Goal: Transaction & Acquisition: Obtain resource

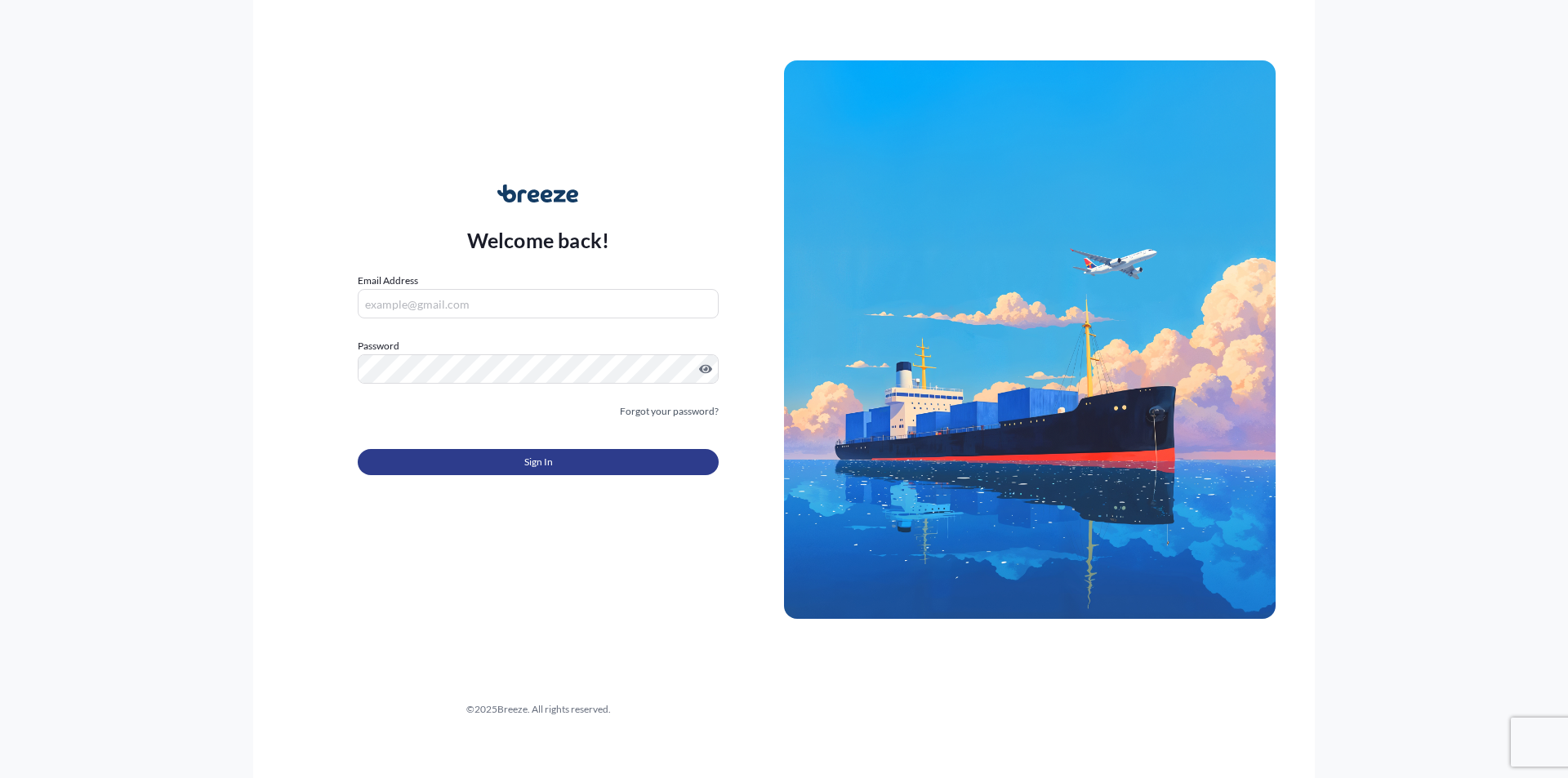
type input "[EMAIL_ADDRESS][DOMAIN_NAME]"
click at [575, 458] on button "Sign In" at bounding box center [538, 462] width 361 height 26
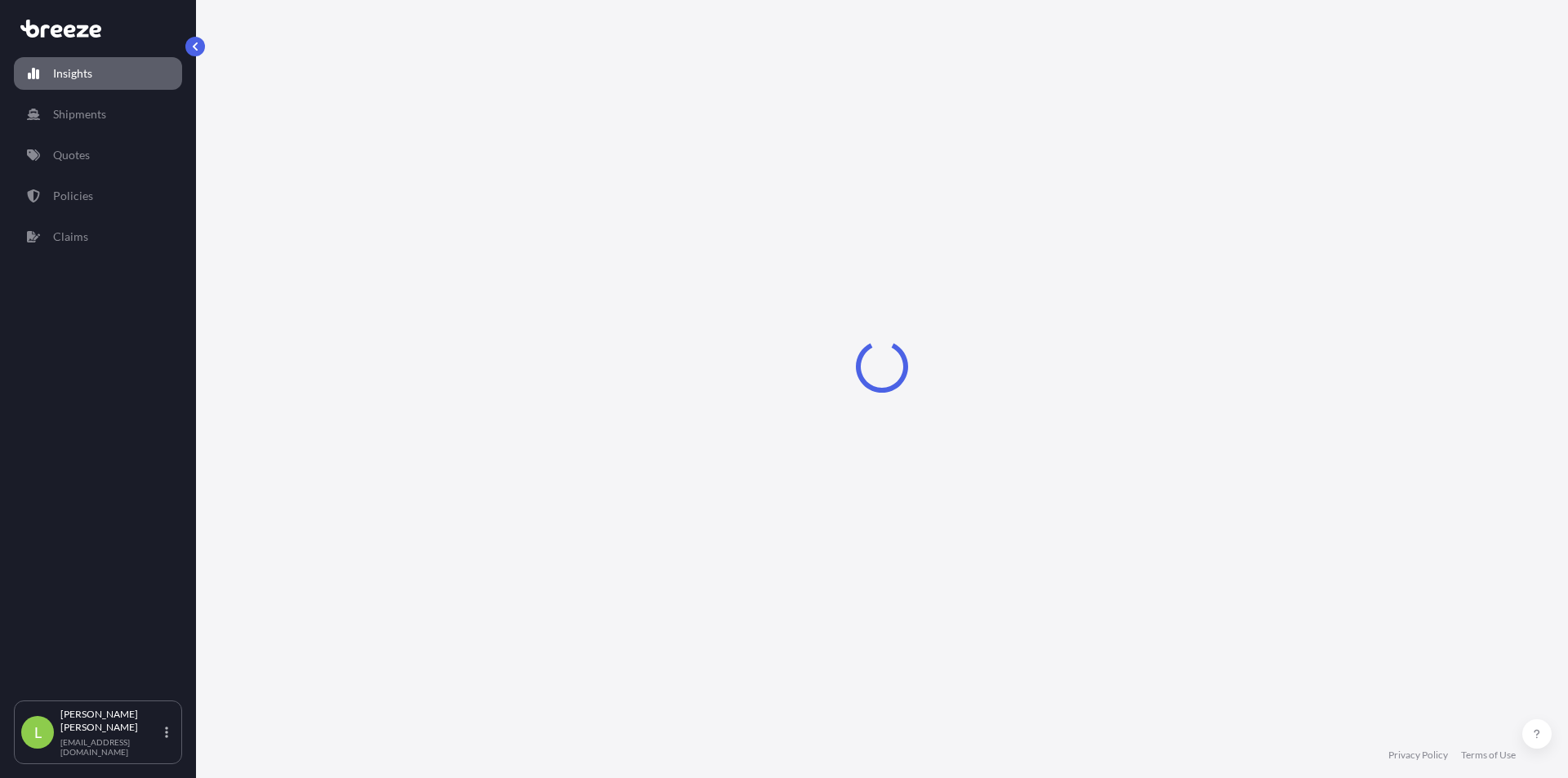
select select "2025"
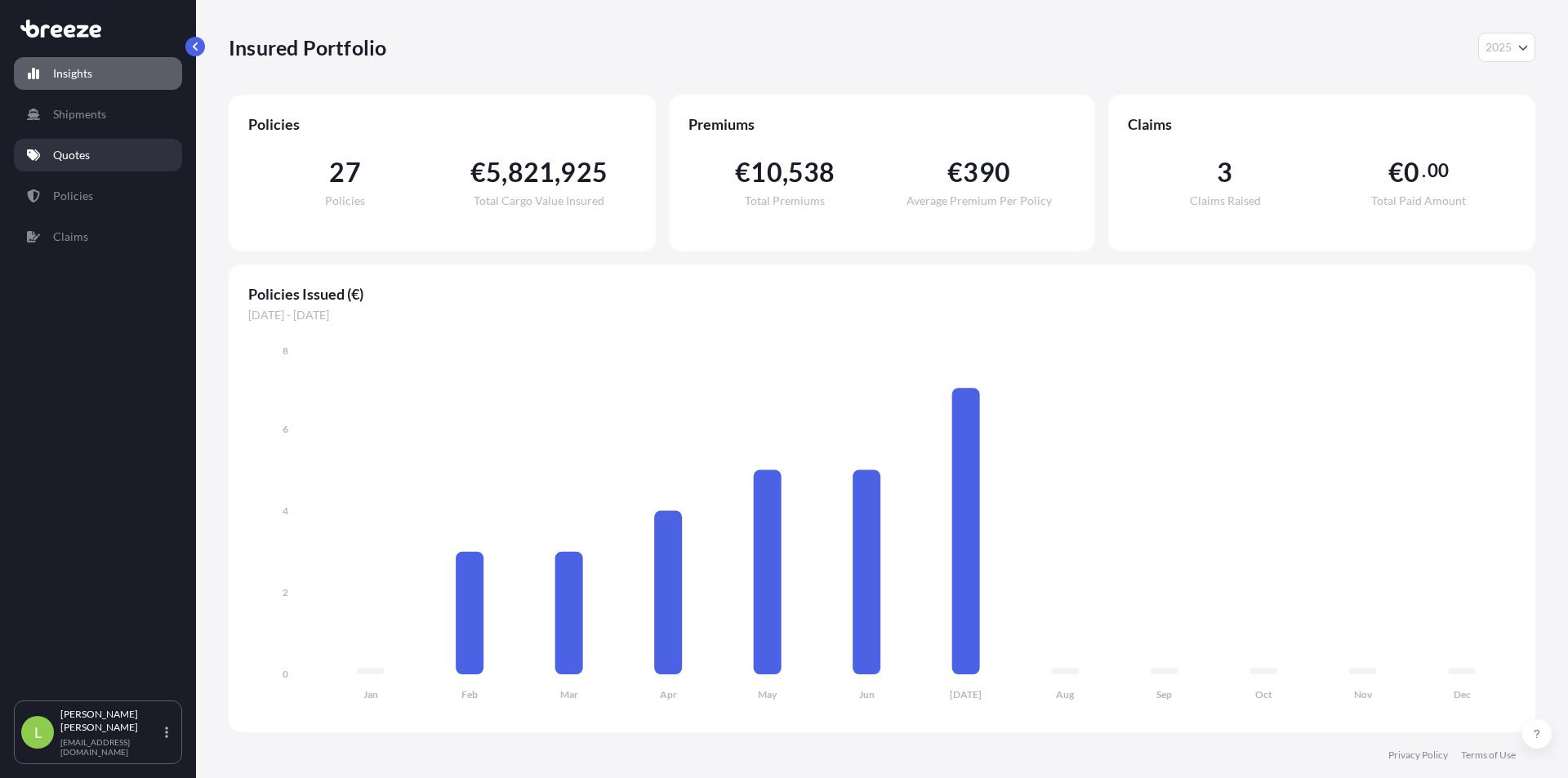
click at [83, 158] on p "Quotes" at bounding box center [71, 154] width 37 height 16
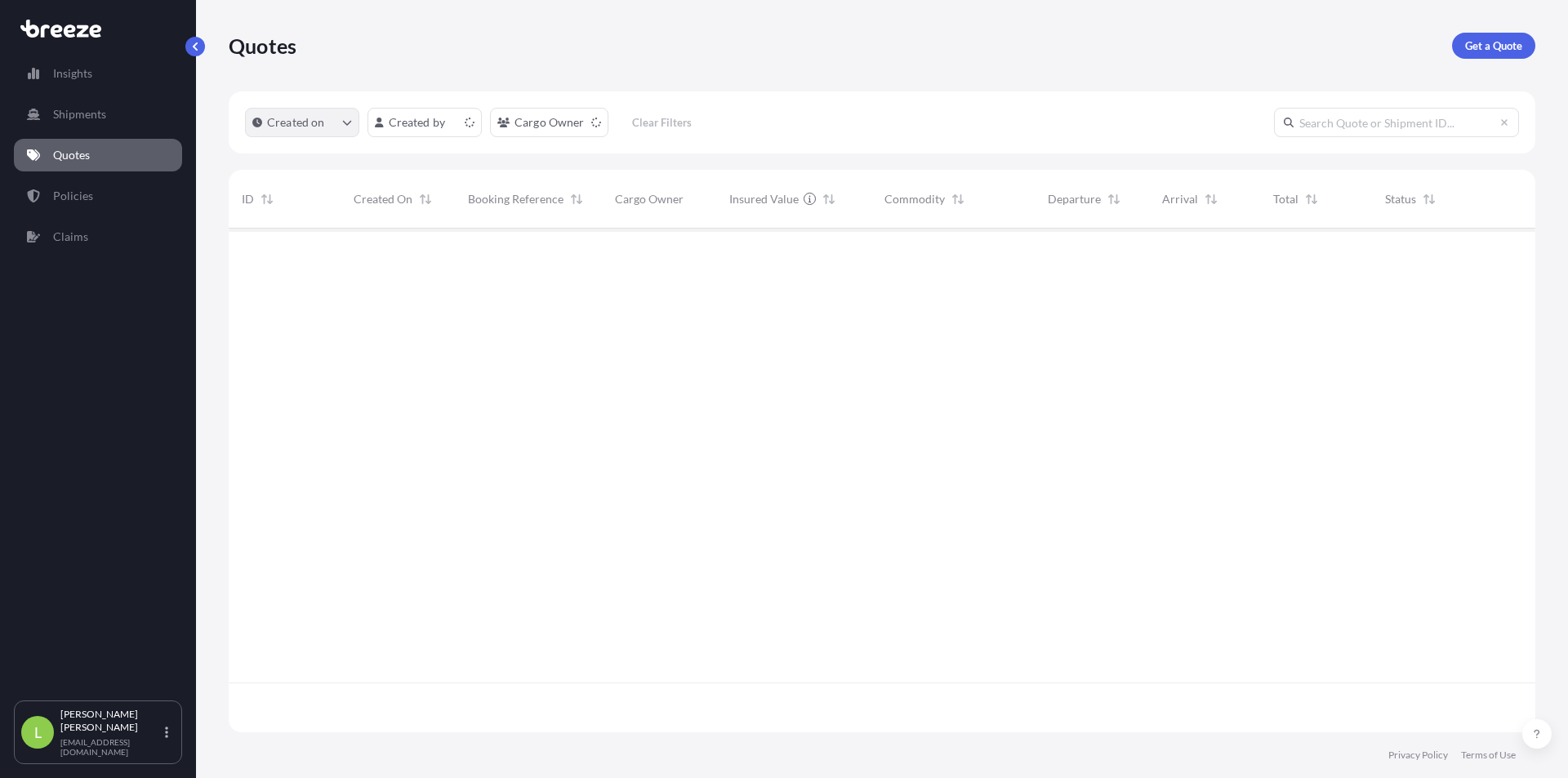
scroll to position [500, 1294]
click at [1480, 46] on p "Get a Quote" at bounding box center [1493, 45] width 57 height 16
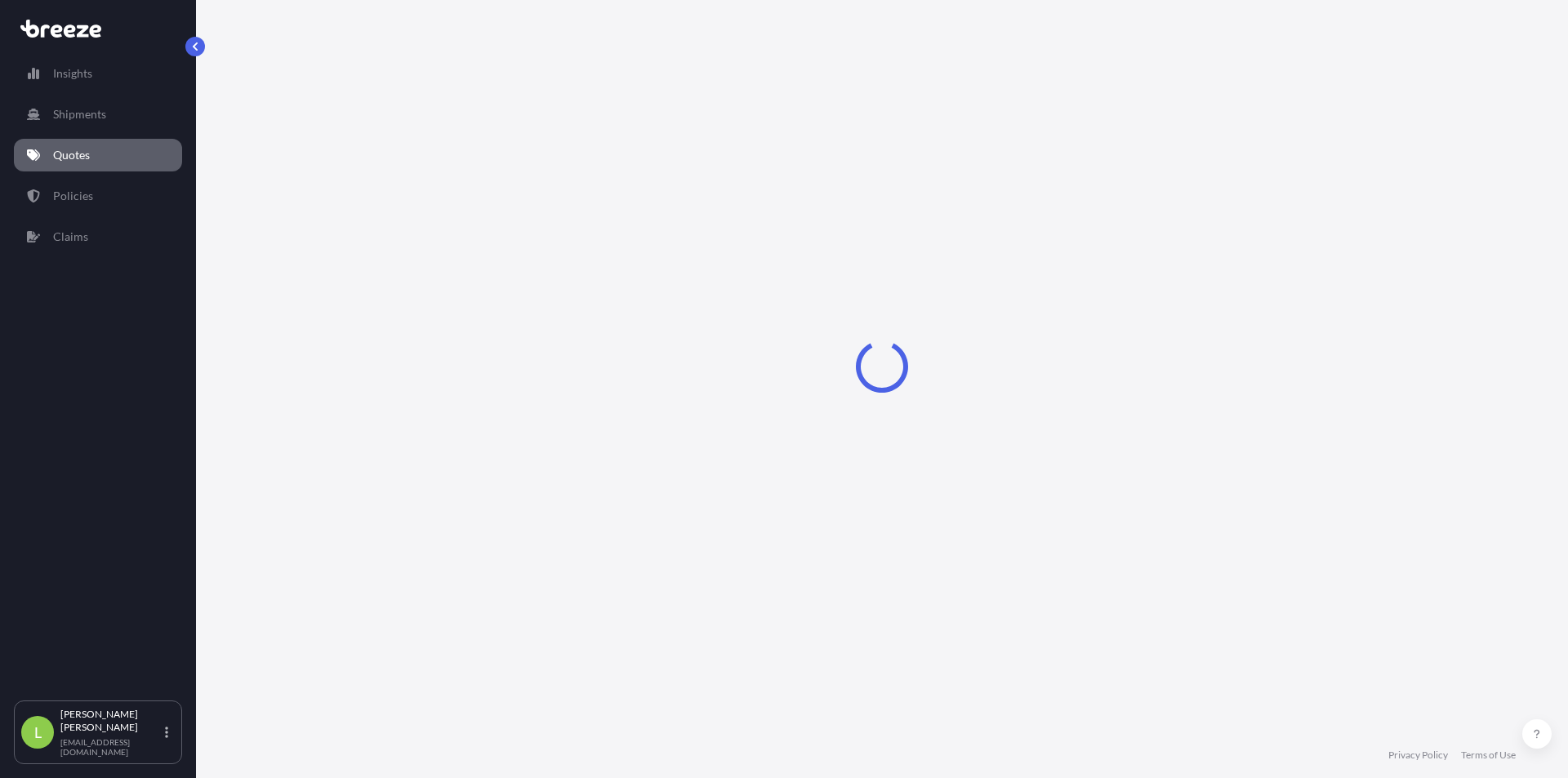
select select "Road"
select select "Sea"
select select "1"
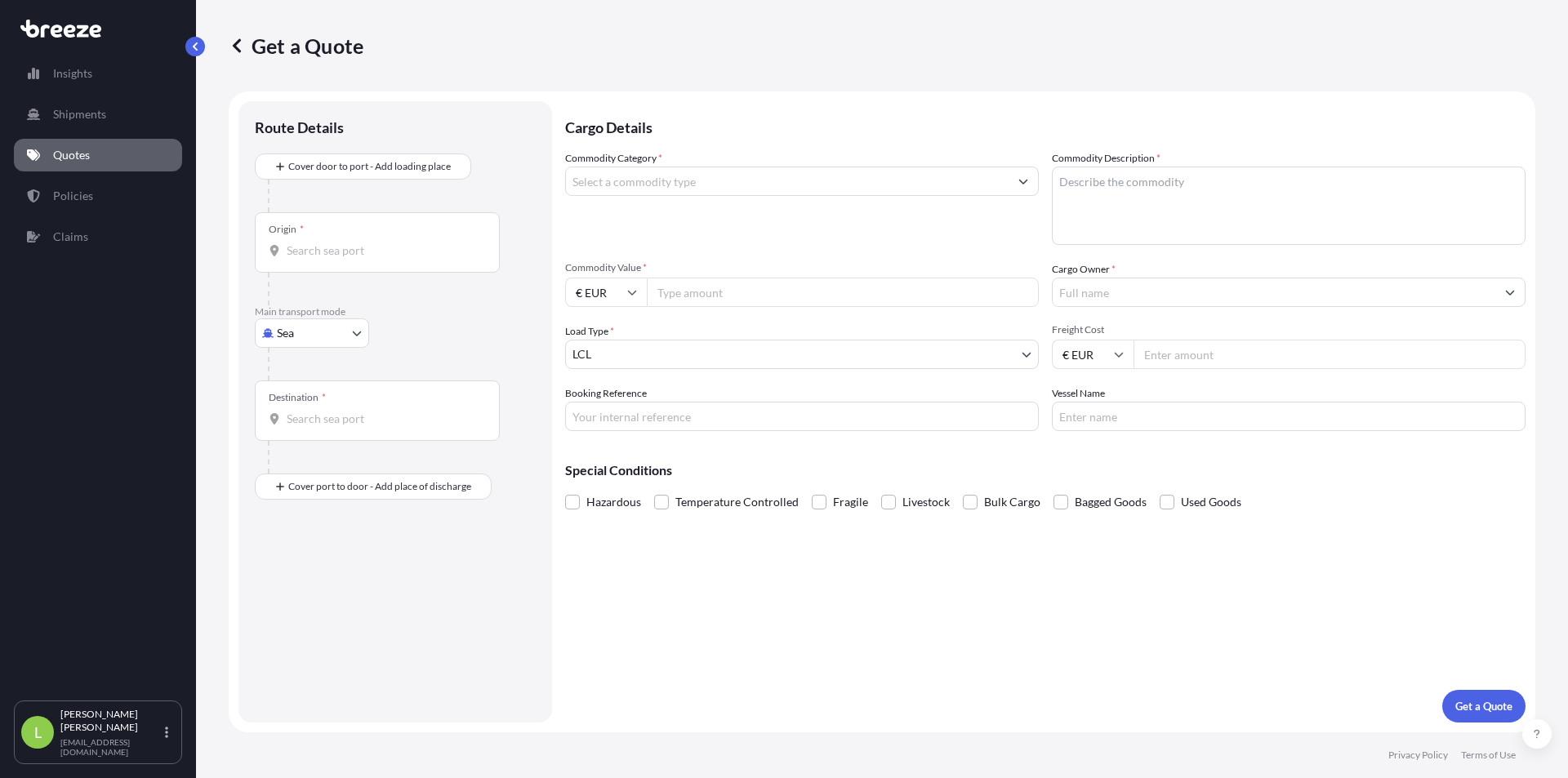
click at [674, 179] on input "Commodity Category *" at bounding box center [787, 181] width 443 height 29
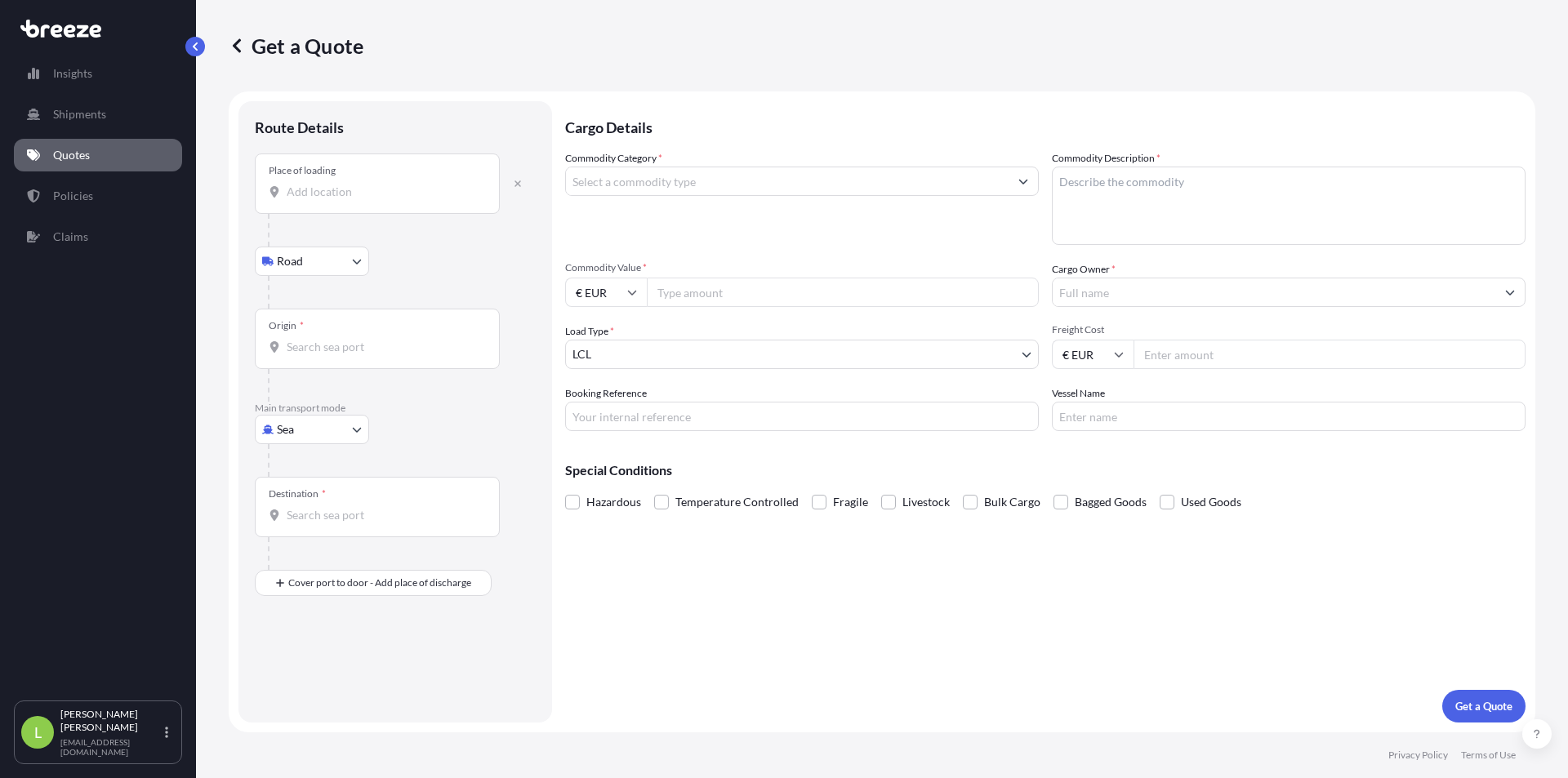
click at [381, 188] on input "Place of loading" at bounding box center [383, 191] width 192 height 16
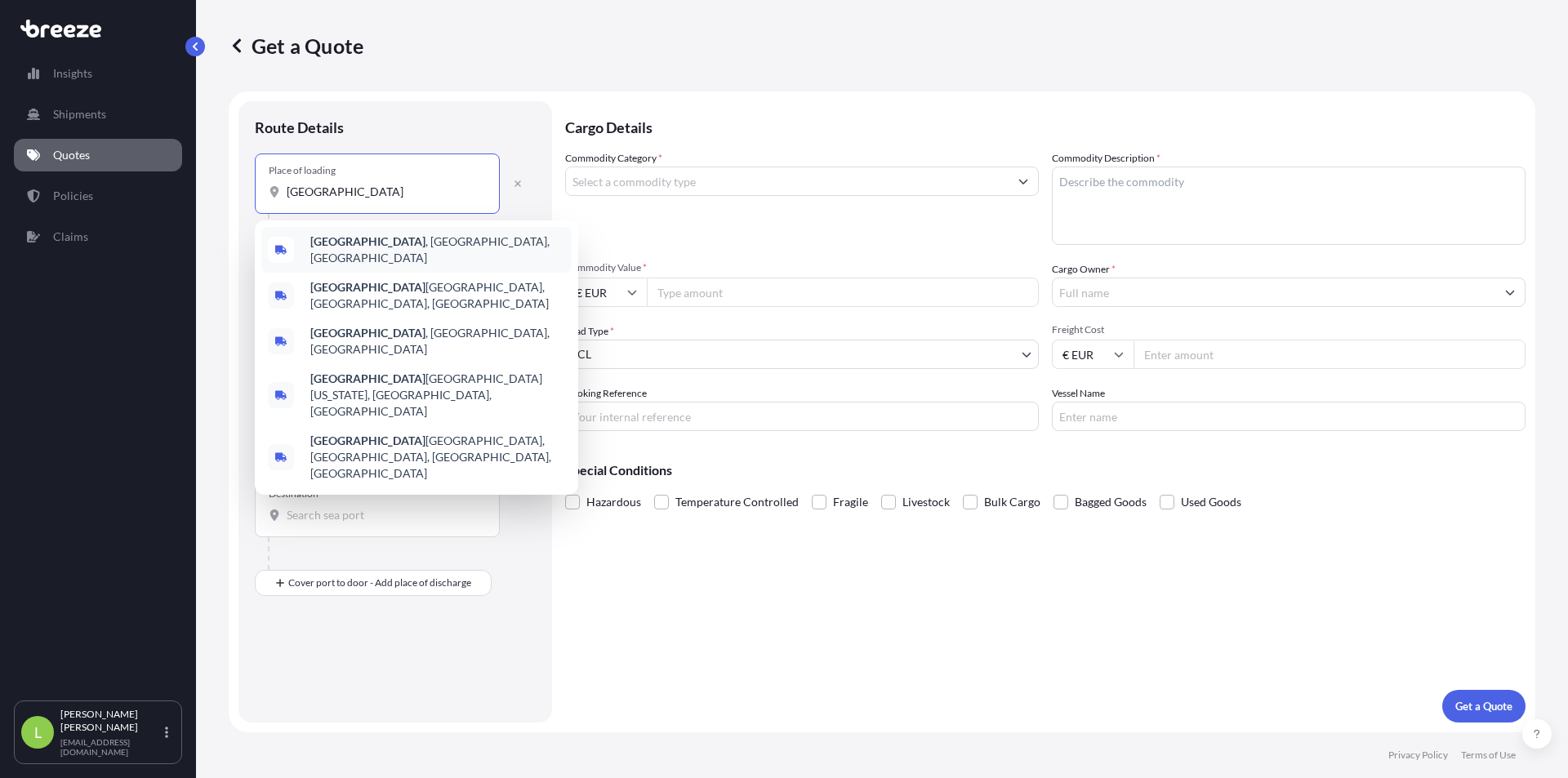
click at [449, 244] on span "[GEOGRAPHIC_DATA] , [GEOGRAPHIC_DATA], [GEOGRAPHIC_DATA]" at bounding box center [437, 250] width 254 height 33
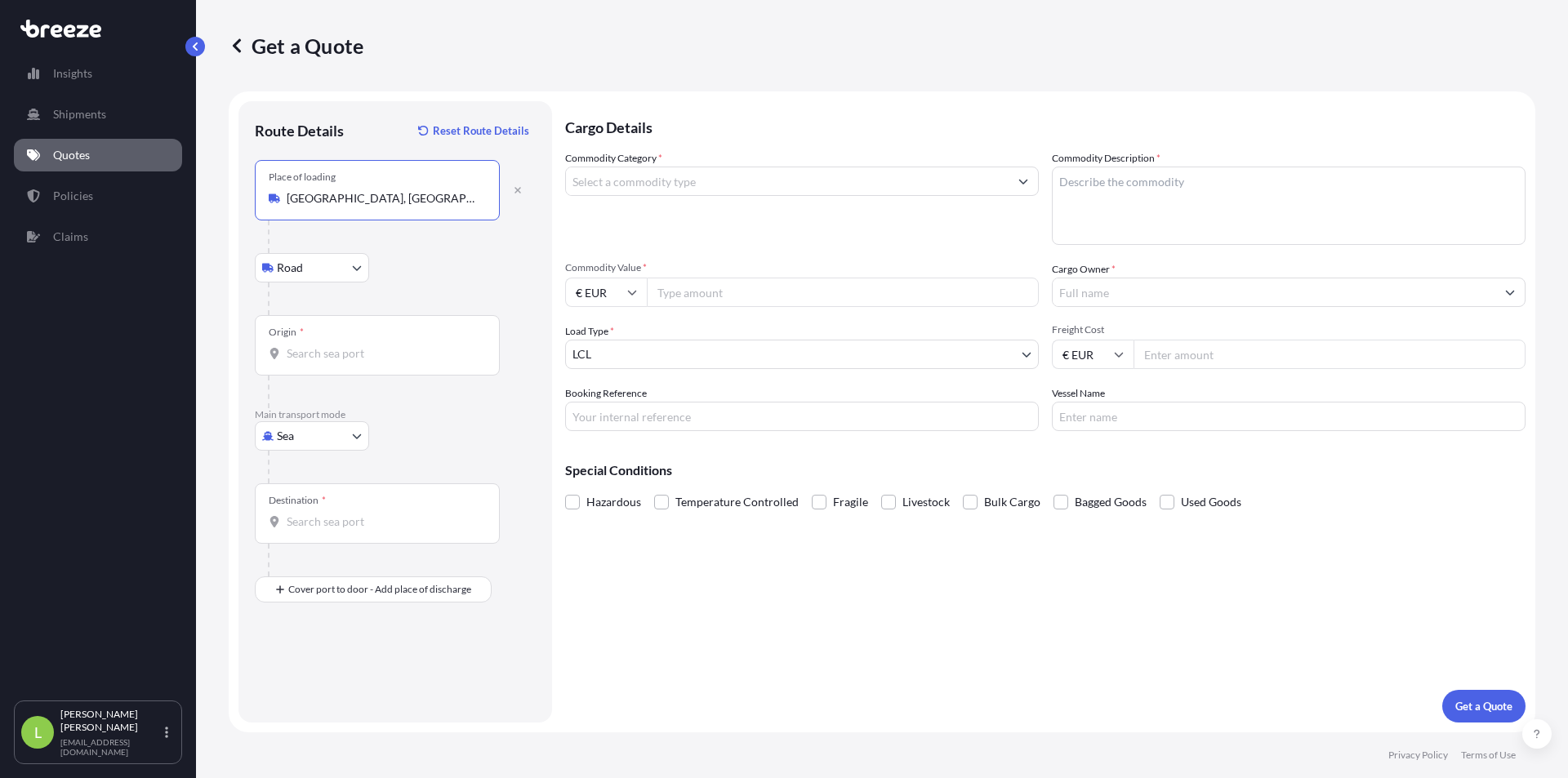
type input "[GEOGRAPHIC_DATA], [GEOGRAPHIC_DATA], [GEOGRAPHIC_DATA]"
click at [342, 266] on body "140 options available. 0 options available. 5 options available. Insights Shipm…" at bounding box center [784, 389] width 1568 height 778
click at [382, 351] on input "Origin *" at bounding box center [383, 353] width 192 height 16
click at [345, 413] on span "IEORK - [GEOGRAPHIC_DATA] , [GEOGRAPHIC_DATA]" at bounding box center [437, 411] width 254 height 33
type input "IEORK - [GEOGRAPHIC_DATA], [GEOGRAPHIC_DATA]"
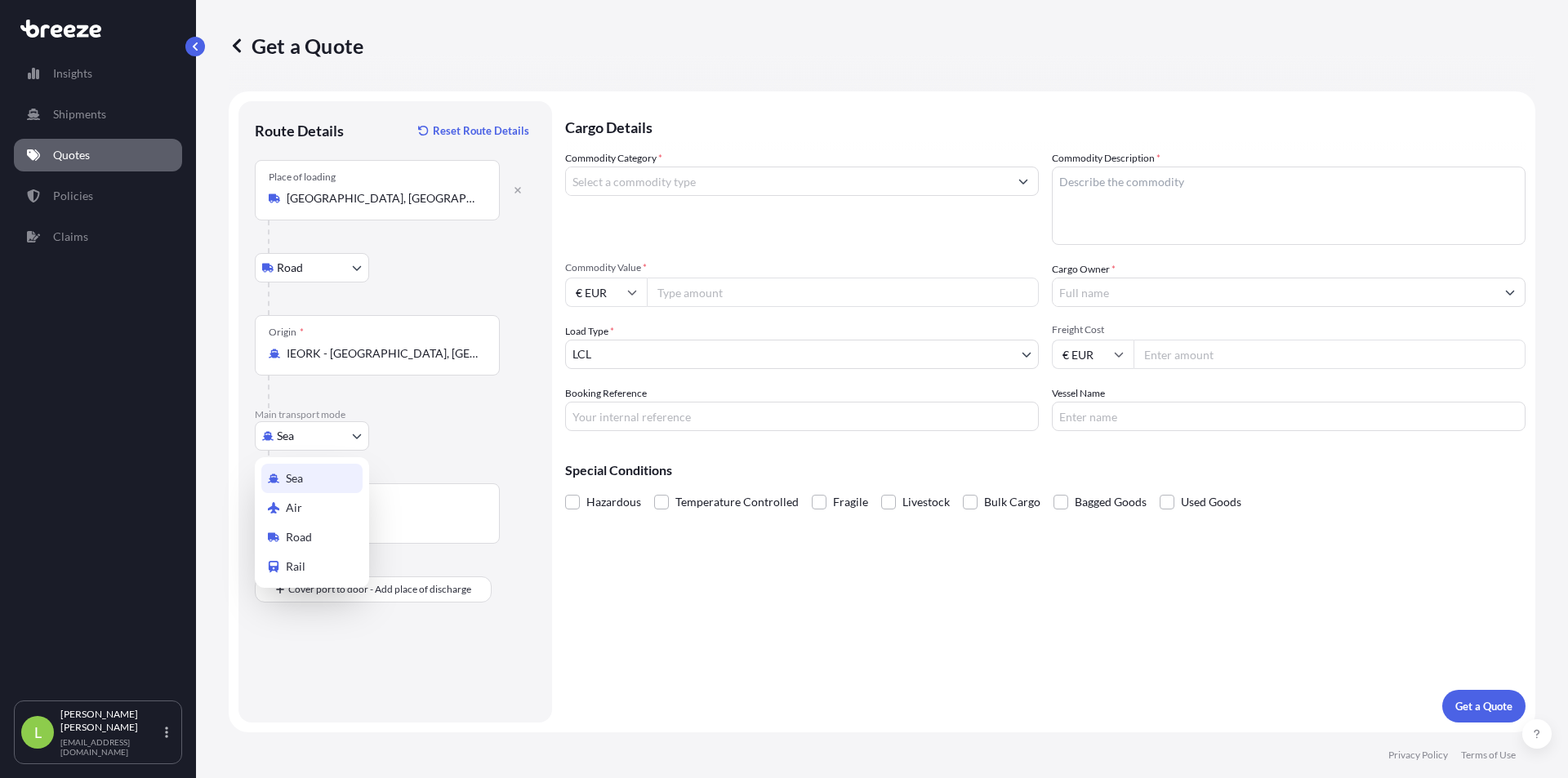
click at [315, 424] on body "5 options available. 0 options available. 1 option available. Insights Shipment…" at bounding box center [784, 389] width 1568 height 778
click at [397, 512] on div "Destination *" at bounding box center [377, 513] width 245 height 60
click at [397, 513] on input "Destination *" at bounding box center [383, 521] width 192 height 16
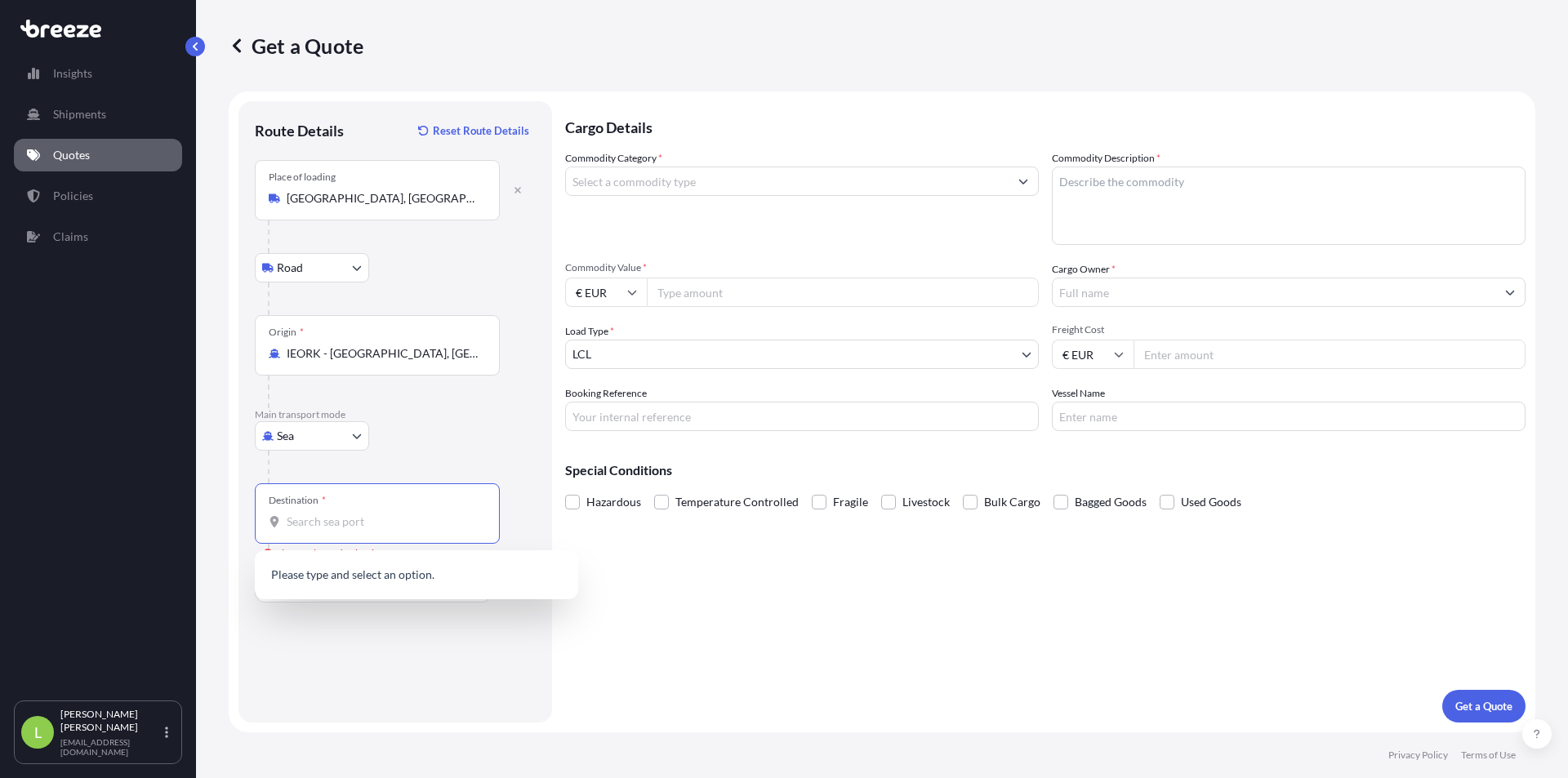
click at [334, 523] on input "Destination * Please select a destination" at bounding box center [383, 521] width 192 height 16
click at [354, 579] on span "INMUN - [GEOGRAPHIC_DATA] , [GEOGRAPHIC_DATA]" at bounding box center [415, 575] width 209 height 16
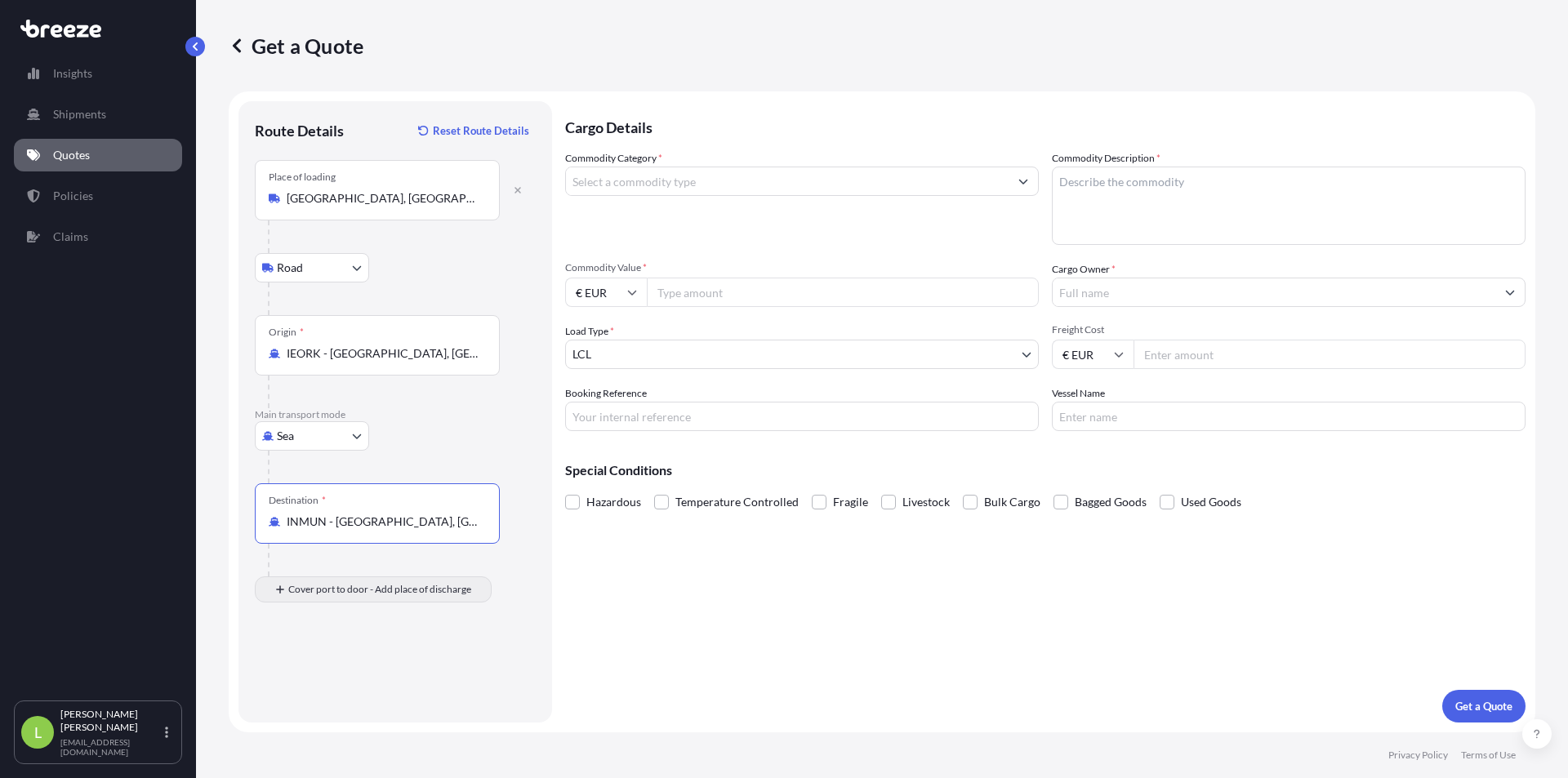
type input "INMUN - [GEOGRAPHIC_DATA], [GEOGRAPHIC_DATA]"
click at [315, 682] on input "Place of Discharge" at bounding box center [383, 676] width 192 height 16
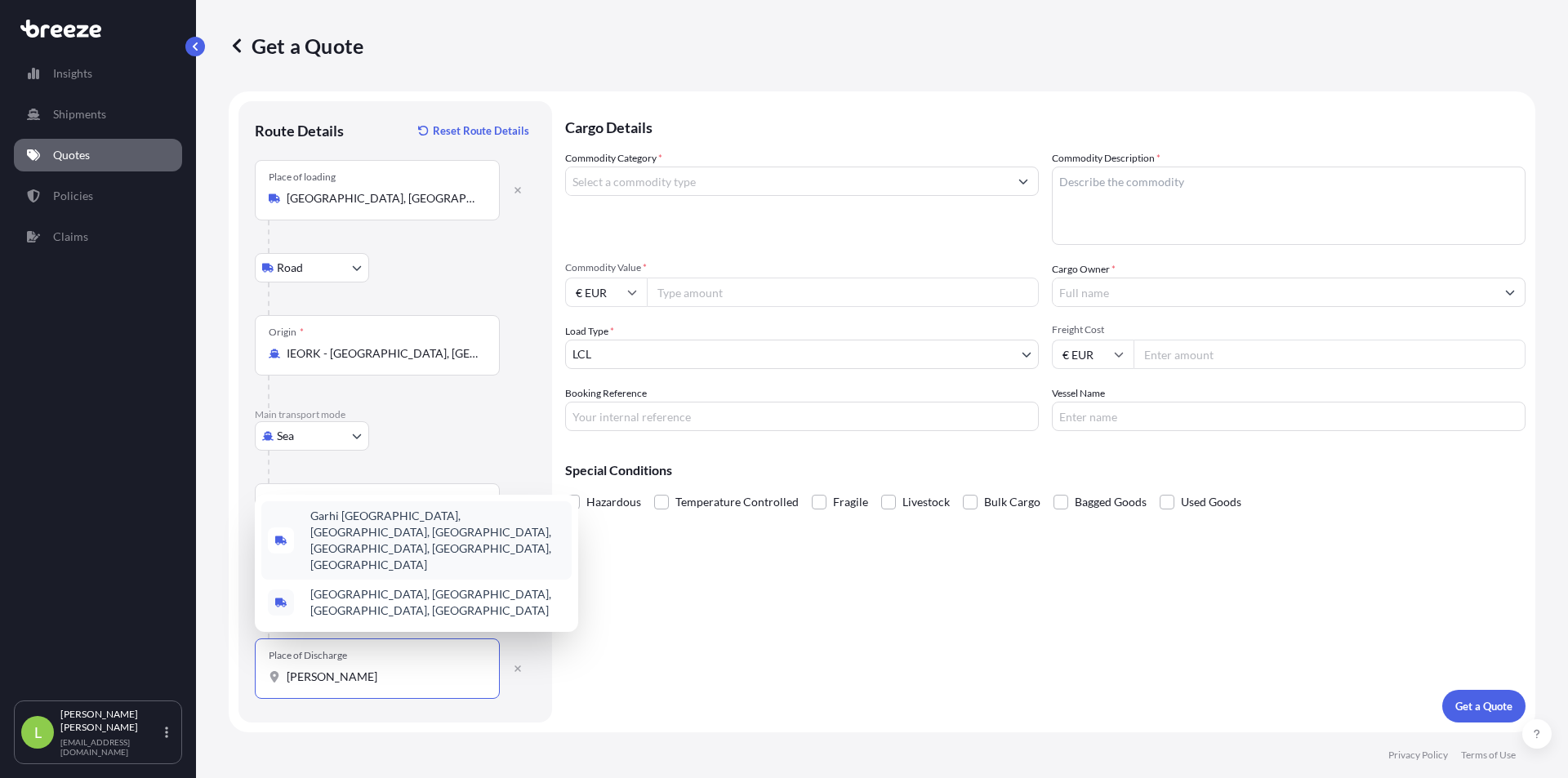
click at [422, 563] on span "Garhi [GEOGRAPHIC_DATA], [GEOGRAPHIC_DATA], [GEOGRAPHIC_DATA], [GEOGRAPHIC_DATA…" at bounding box center [437, 540] width 254 height 65
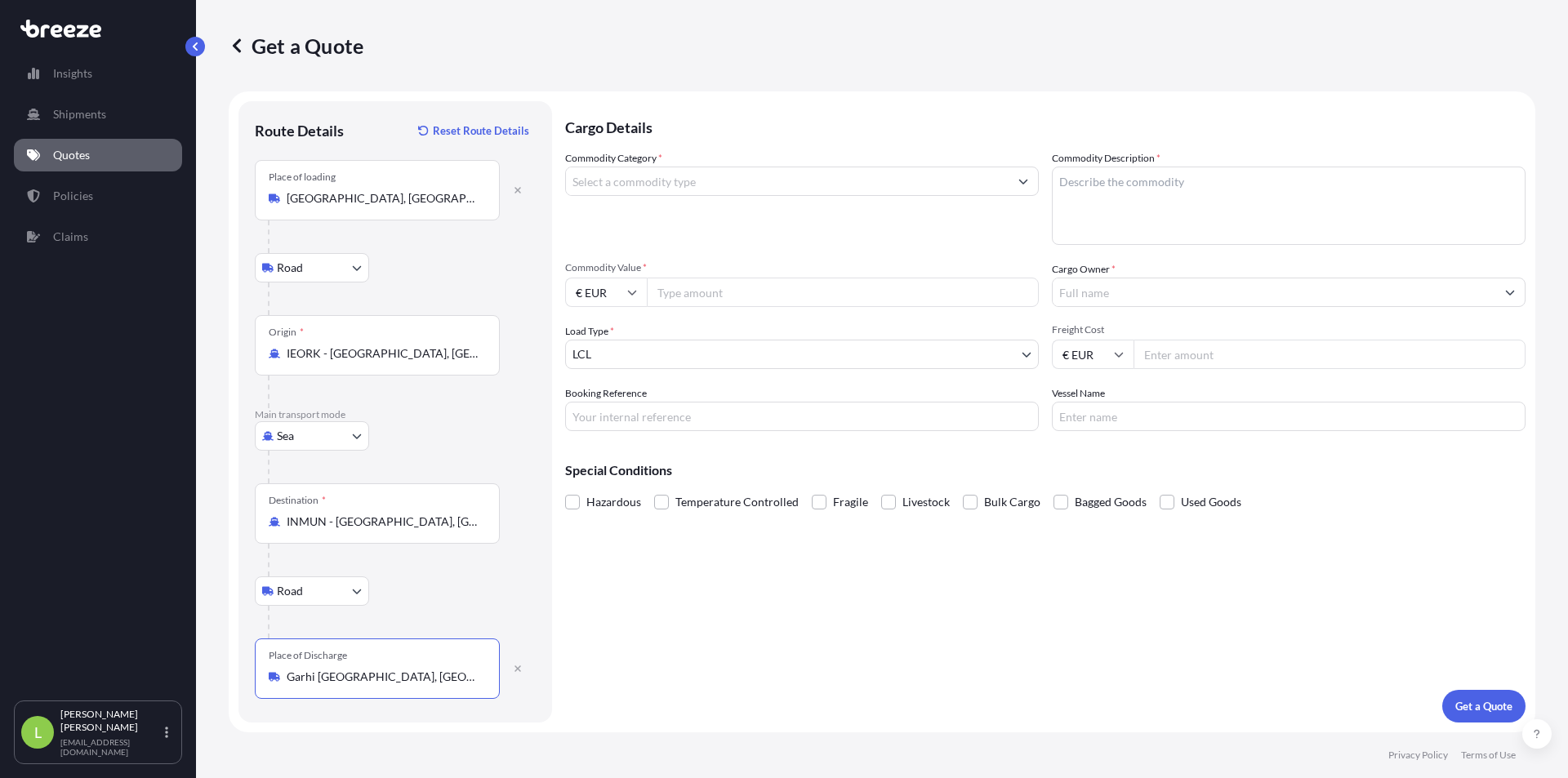
type input "Garhi [GEOGRAPHIC_DATA], [GEOGRAPHIC_DATA], [GEOGRAPHIC_DATA], [GEOGRAPHIC_DATA…"
click at [850, 620] on div "Cargo Details Commodity Category * Commodity Description * Commodity Value * € …" at bounding box center [1045, 411] width 960 height 621
drag, startPoint x: 554, startPoint y: 594, endPoint x: 228, endPoint y: 602, distance: 326.1
click at [228, 602] on div "Get a Quote Route Details Reset Route Details Place of loading [GEOGRAPHIC_DATA…" at bounding box center [882, 365] width 1372 height 732
drag, startPoint x: 553, startPoint y: 601, endPoint x: 546, endPoint y: 610, distance: 11.4
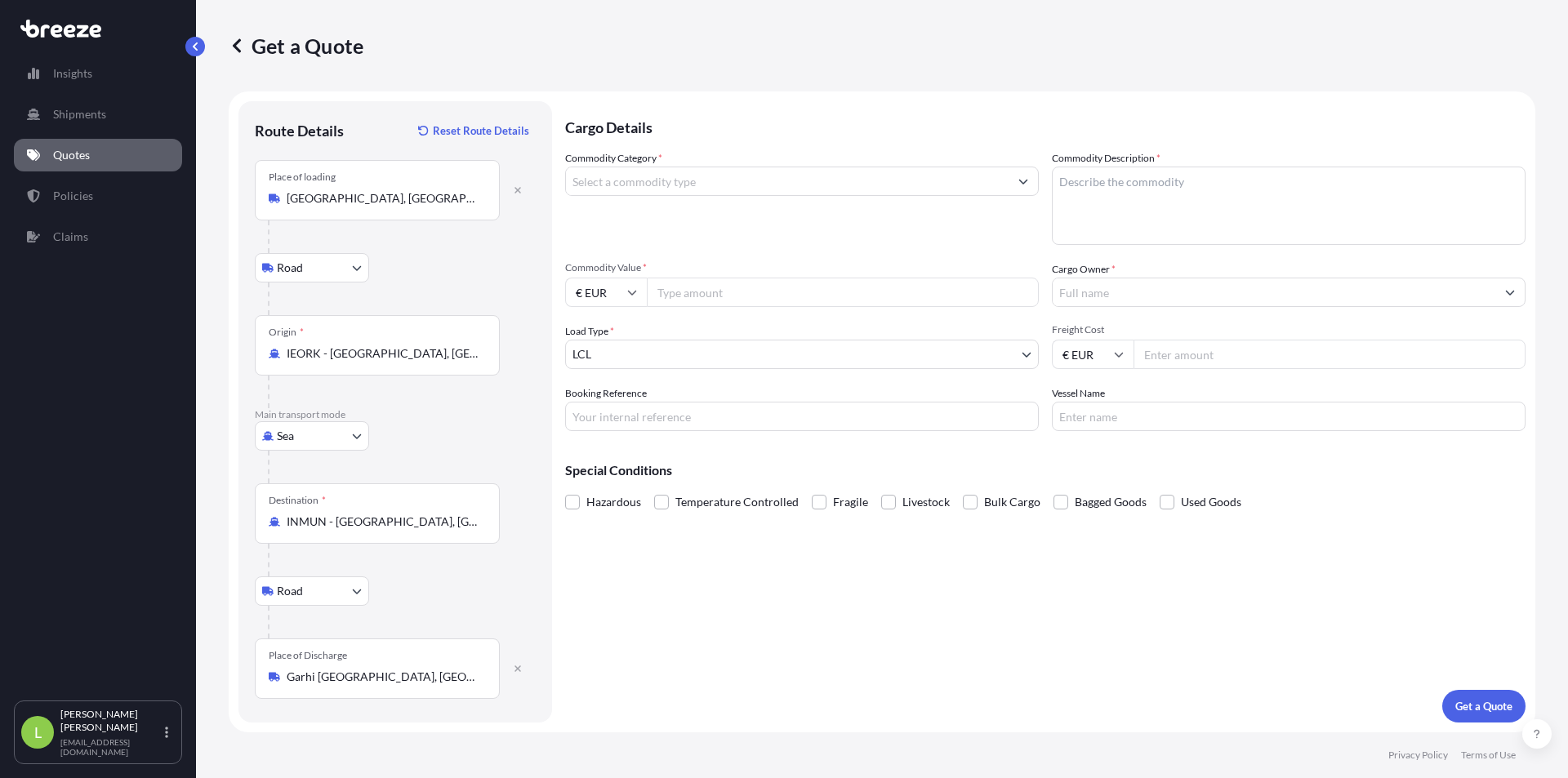
drag, startPoint x: 546, startPoint y: 610, endPoint x: 579, endPoint y: 621, distance: 34.8
drag, startPoint x: 579, startPoint y: 621, endPoint x: 503, endPoint y: 619, distance: 76.0
drag, startPoint x: 503, startPoint y: 619, endPoint x: 260, endPoint y: 616, distance: 243.0
drag, startPoint x: 260, startPoint y: 616, endPoint x: 162, endPoint y: 613, distance: 98.0
drag, startPoint x: 162, startPoint y: 613, endPoint x: 206, endPoint y: 607, distance: 44.4
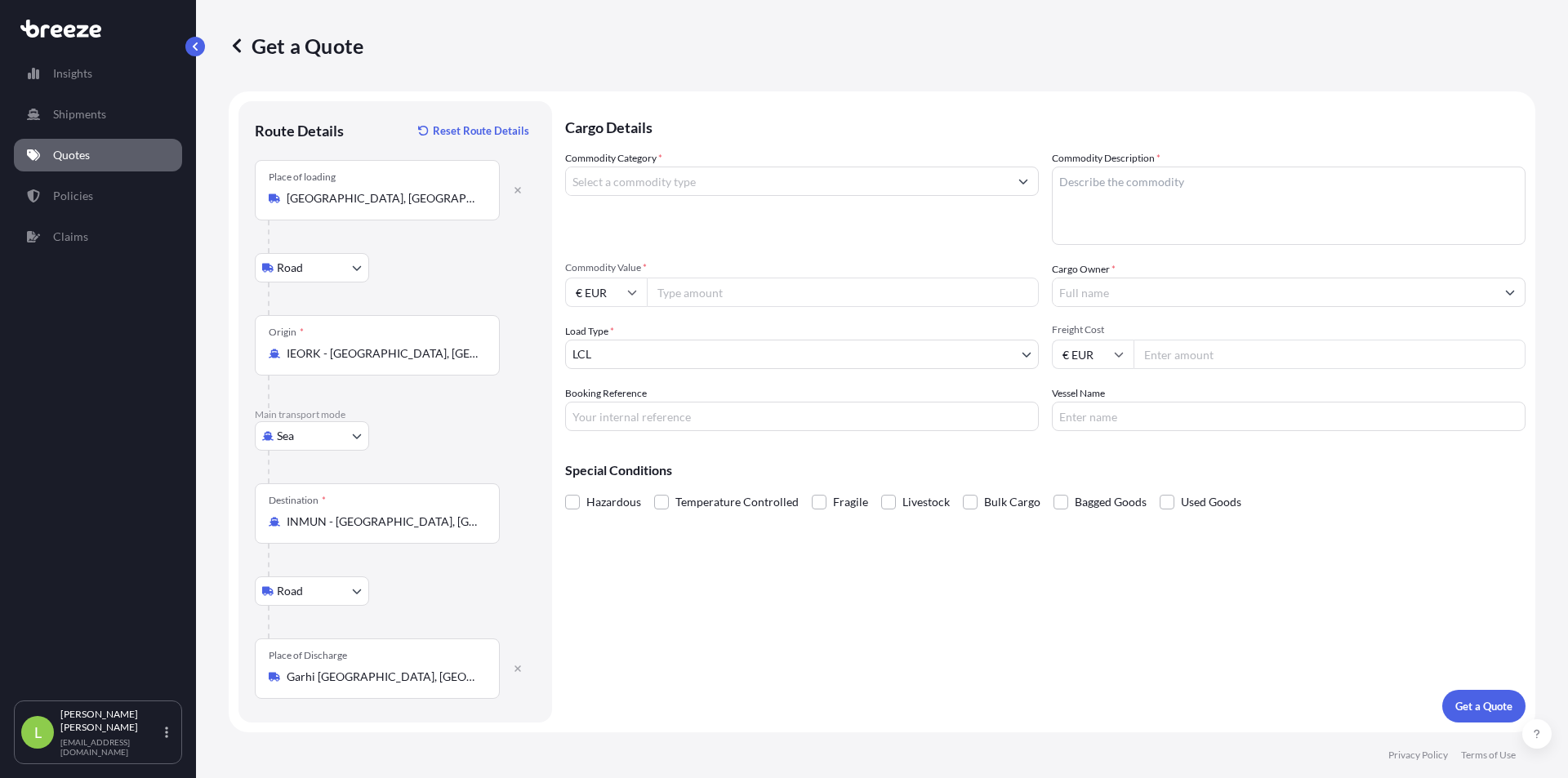
drag, startPoint x: 206, startPoint y: 607, endPoint x: 131, endPoint y: 432, distance: 190.4
click at [171, 621] on div "Insights Shipments Quotes Policies Claims" at bounding box center [98, 371] width 168 height 657
click at [718, 174] on input "Commodity Category *" at bounding box center [787, 181] width 443 height 29
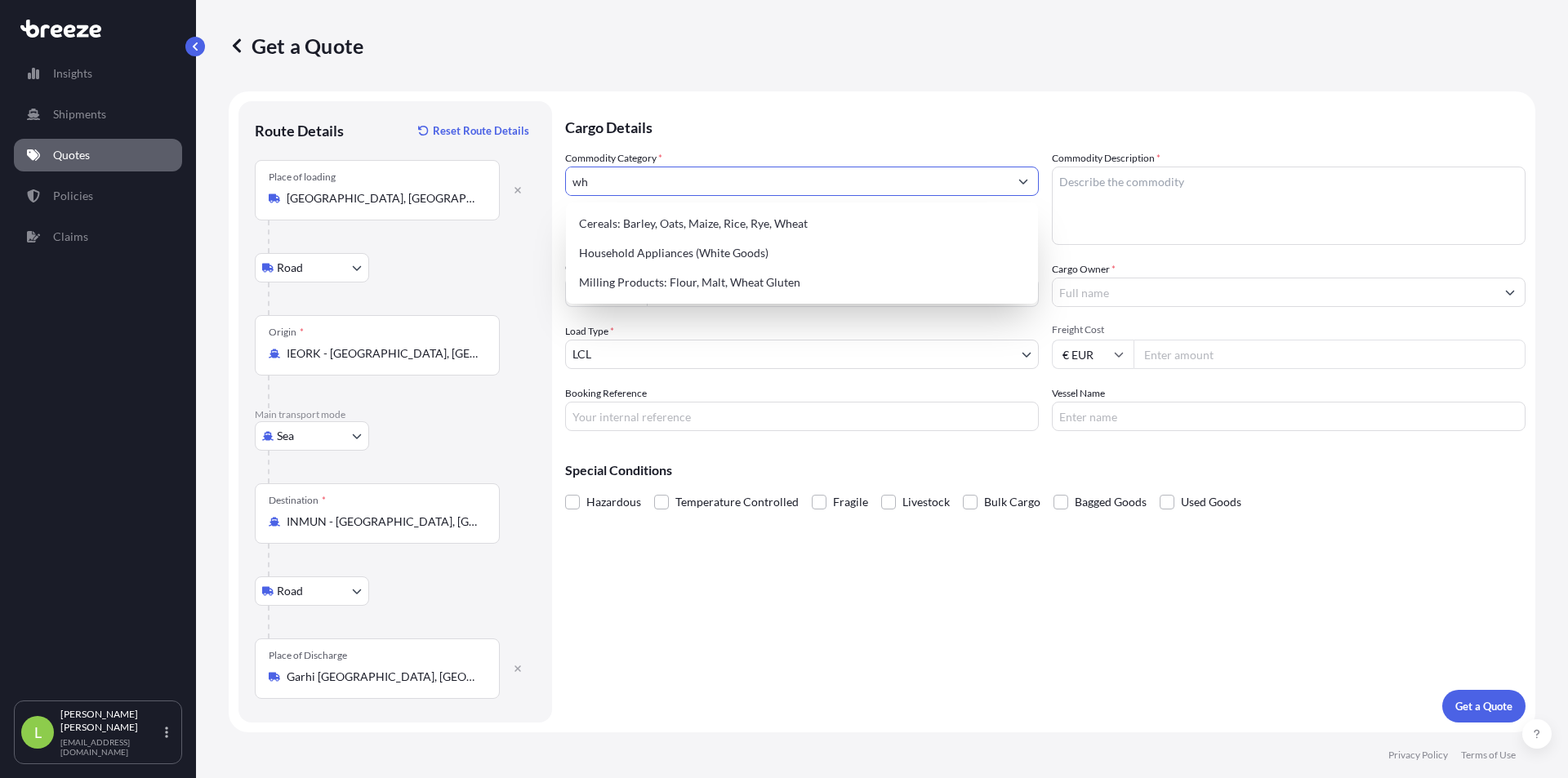
type input "w"
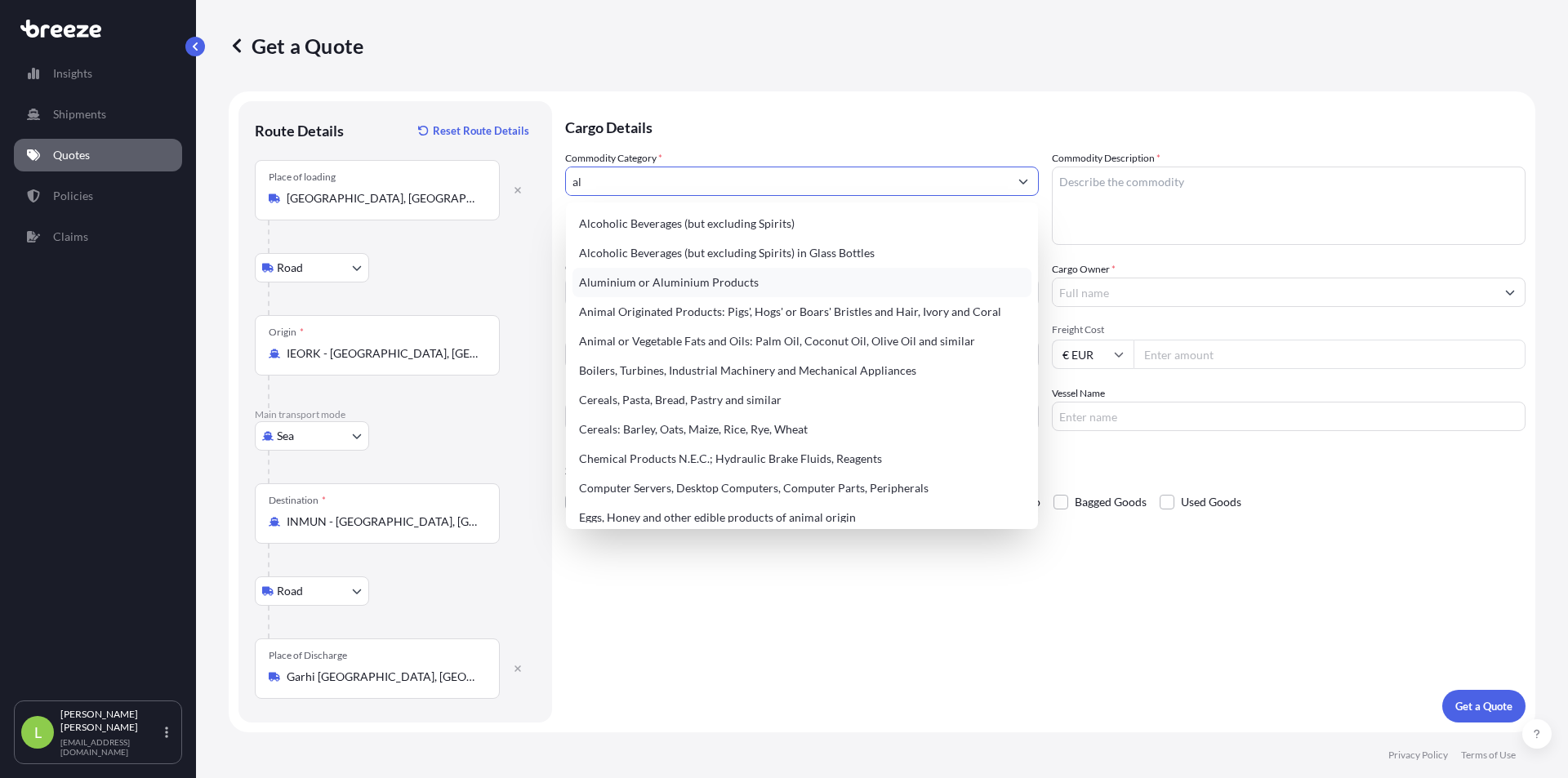
type input "a"
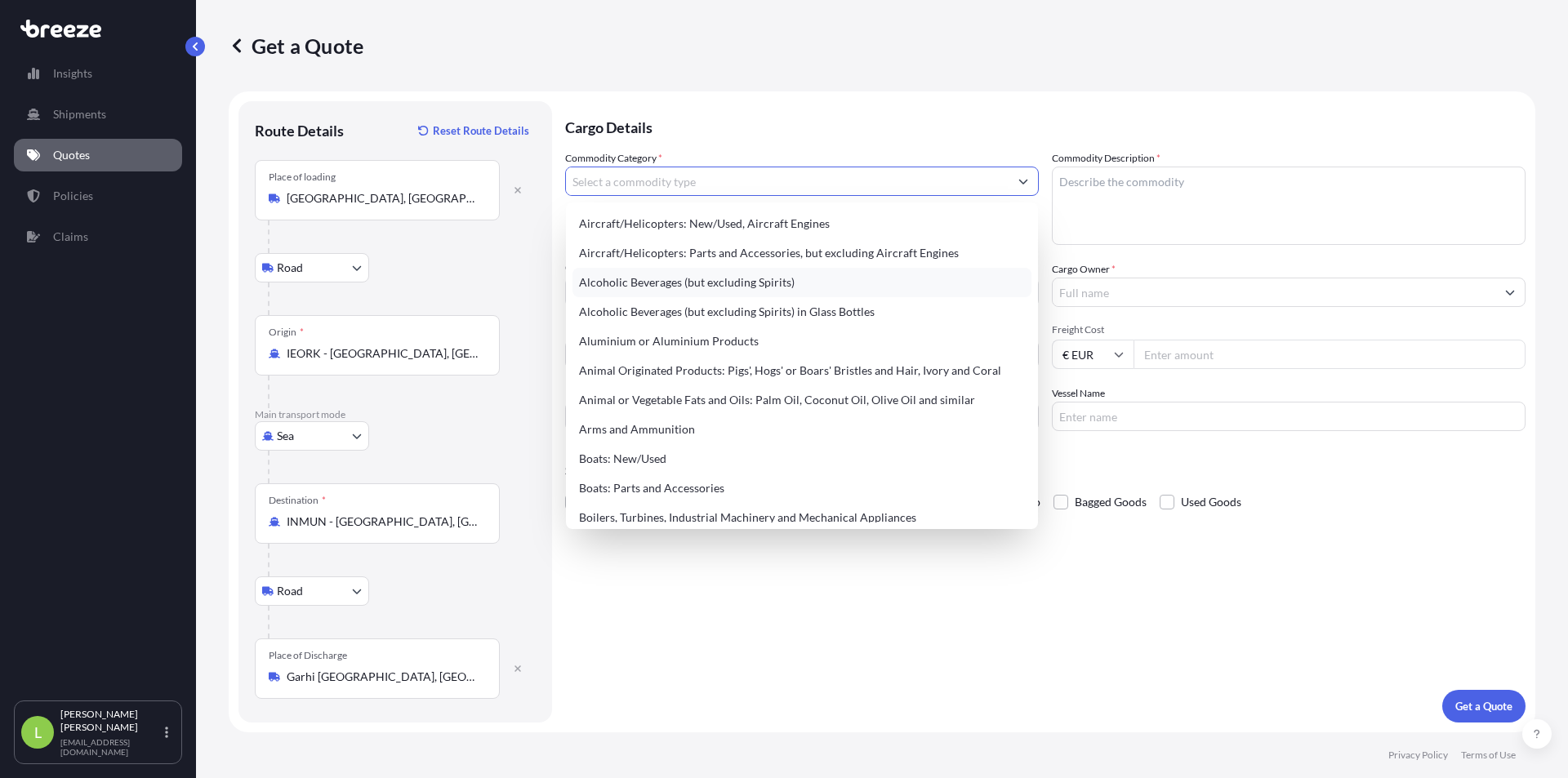
type input "d"
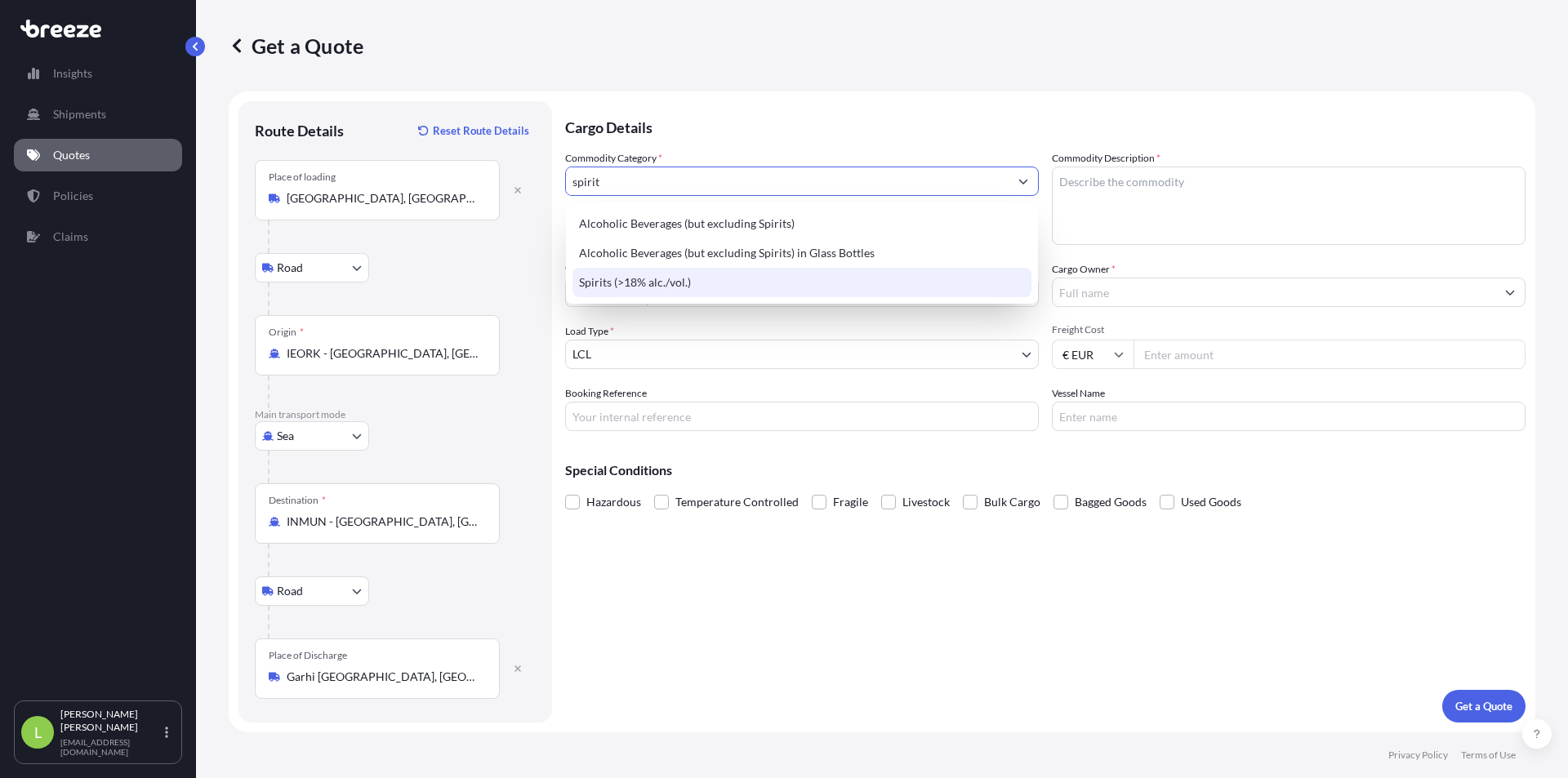
click at [762, 284] on div "Spirits (>18% alc./vol.)" at bounding box center [801, 282] width 459 height 29
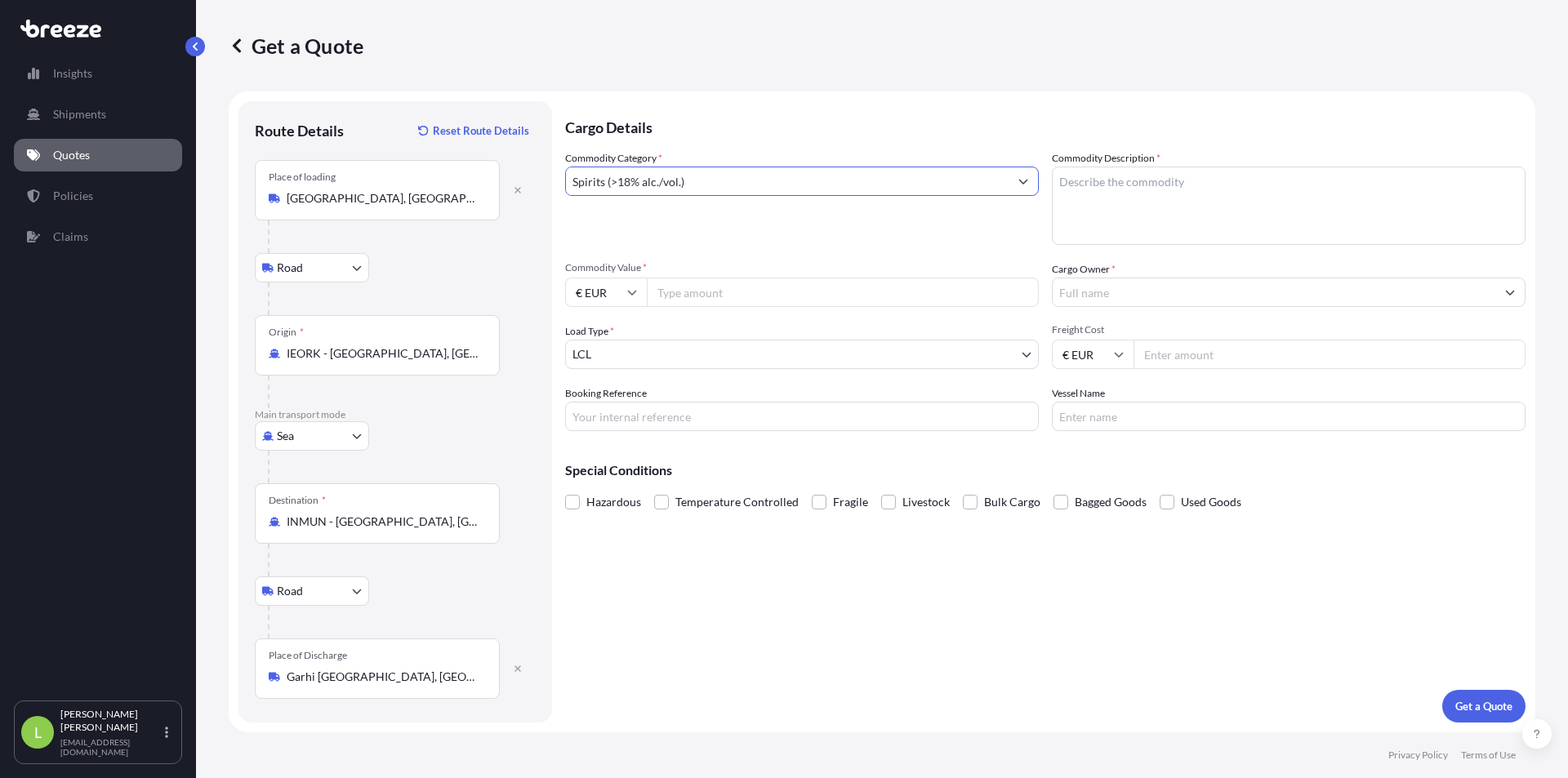
type input "Spirits (>18% alc./vol.)"
click at [1213, 209] on textarea "Commodity Description *" at bounding box center [1288, 205] width 474 height 78
type textarea "whiskey"
click at [706, 297] on input "Commodity Value *" at bounding box center [842, 292] width 392 height 29
type input "91006.32"
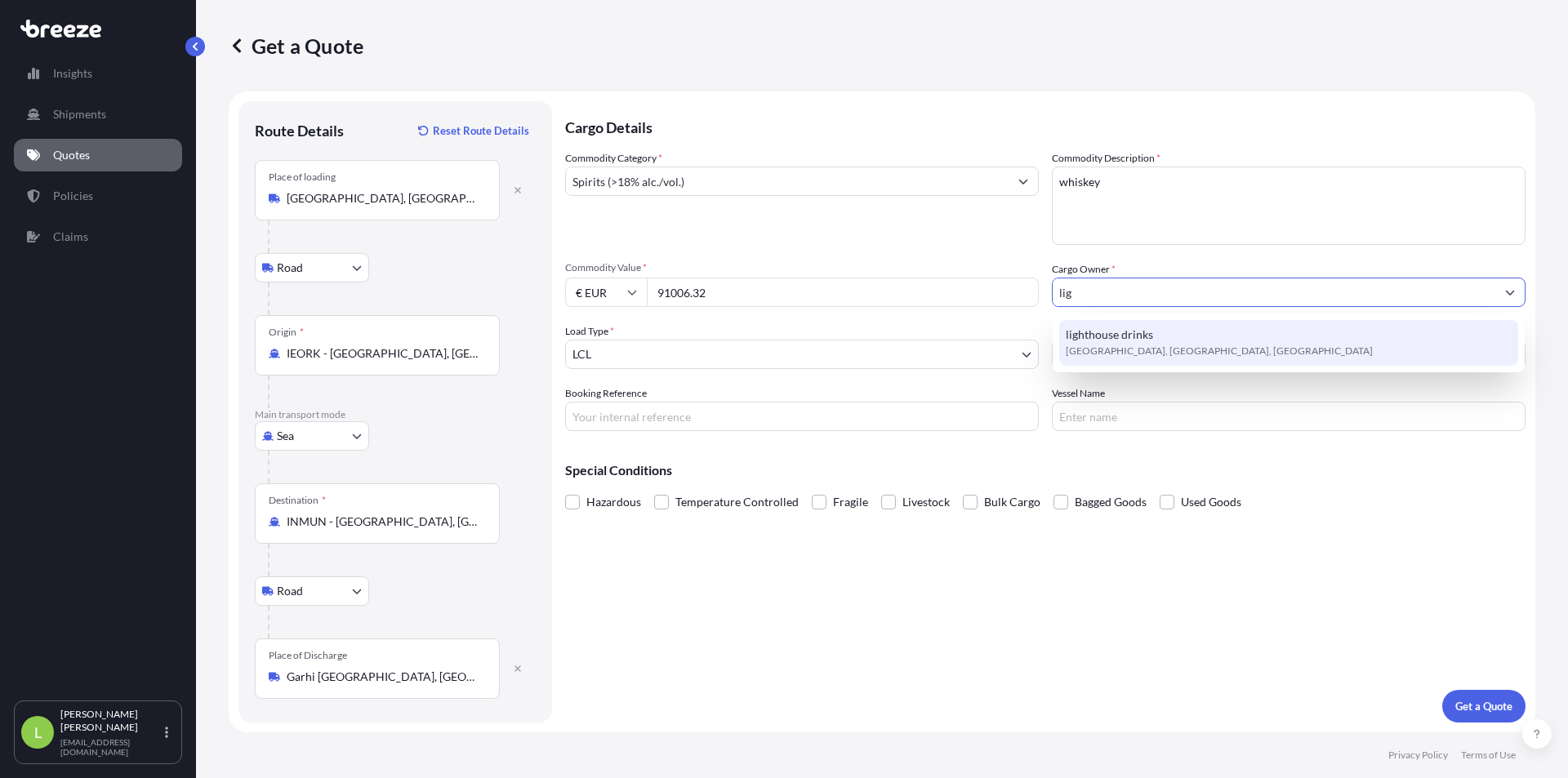
click at [1186, 348] on span "[GEOGRAPHIC_DATA], [GEOGRAPHIC_DATA], [GEOGRAPHIC_DATA]" at bounding box center [1219, 350] width 307 height 16
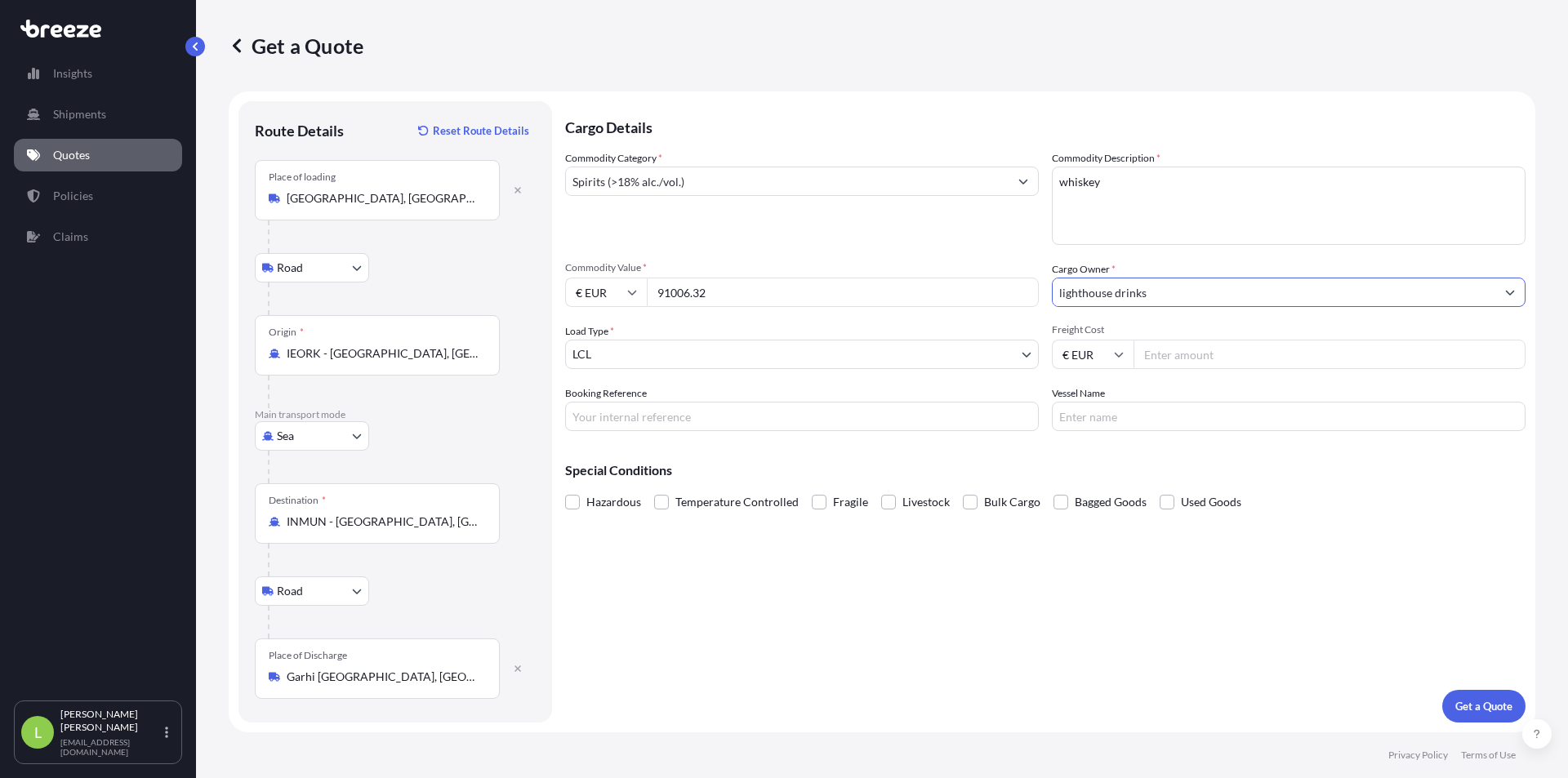
type input "lighthouse drinks"
click at [1256, 339] on input "Freight Cost" at bounding box center [1330, 353] width 392 height 29
